Goal: Information Seeking & Learning: Learn about a topic

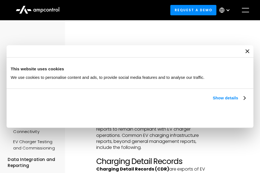
click at [42, 10] on icon at bounding box center [38, 9] width 44 height 13
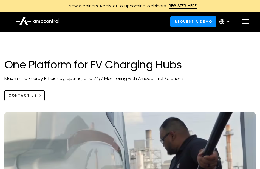
click at [247, 19] on div "menu" at bounding box center [245, 21] width 9 height 9
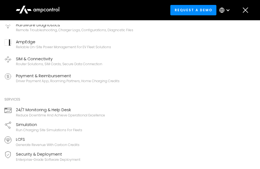
scroll to position [98, 0]
click at [76, 78] on div "Payment & Reimbursement" at bounding box center [67, 76] width 103 height 6
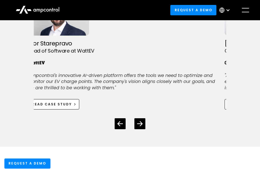
scroll to position [965, 0]
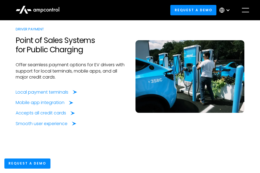
scroll to position [294, 0]
